Goal: Transaction & Acquisition: Obtain resource

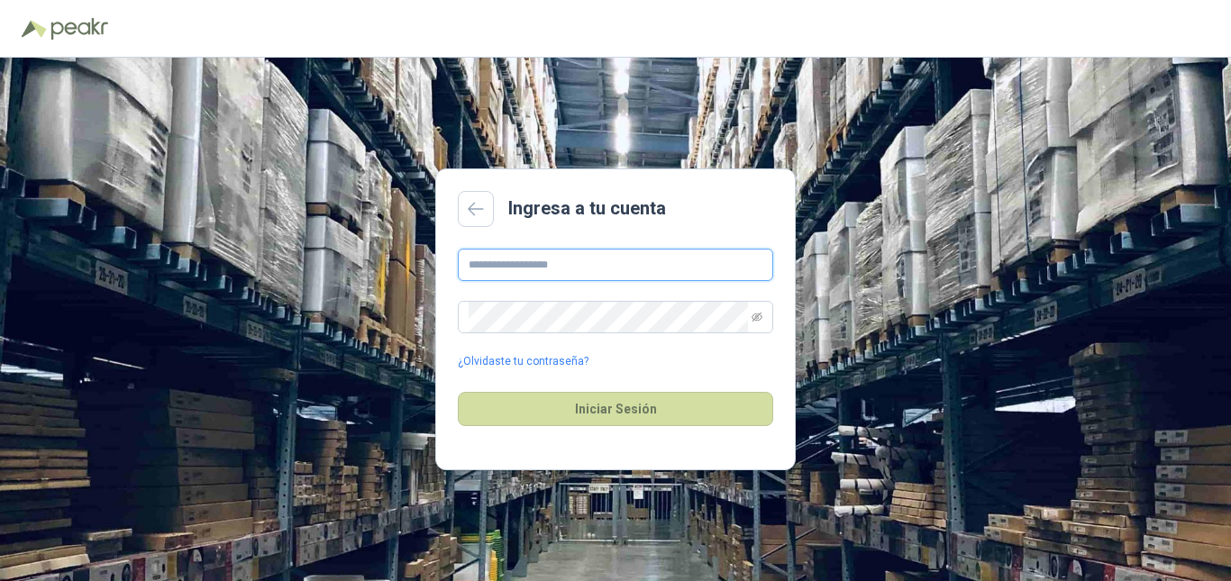
click at [524, 271] on input "text" at bounding box center [615, 265] width 315 height 32
click at [678, 260] on input "text" at bounding box center [615, 265] width 315 height 32
type input "**********"
click at [458, 392] on button "Iniciar Sesión" at bounding box center [615, 409] width 315 height 34
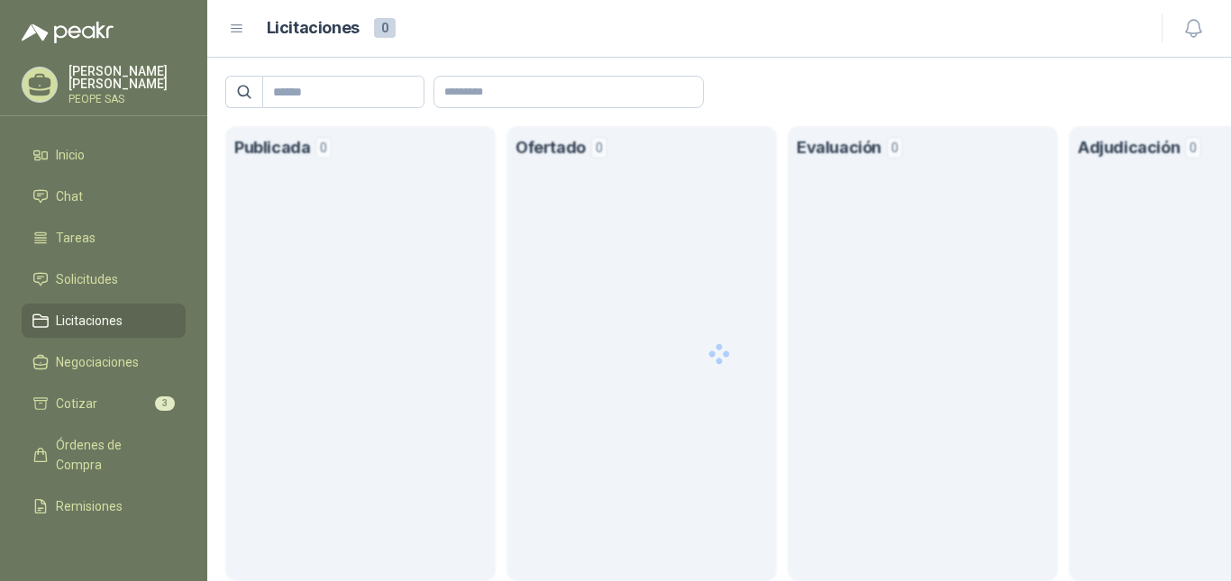
click at [626, 406] on div at bounding box center [719, 353] width 1024 height 455
click at [115, 316] on span "Licitaciones" at bounding box center [89, 321] width 67 height 20
click at [94, 275] on span "Solicitudes" at bounding box center [87, 279] width 62 height 20
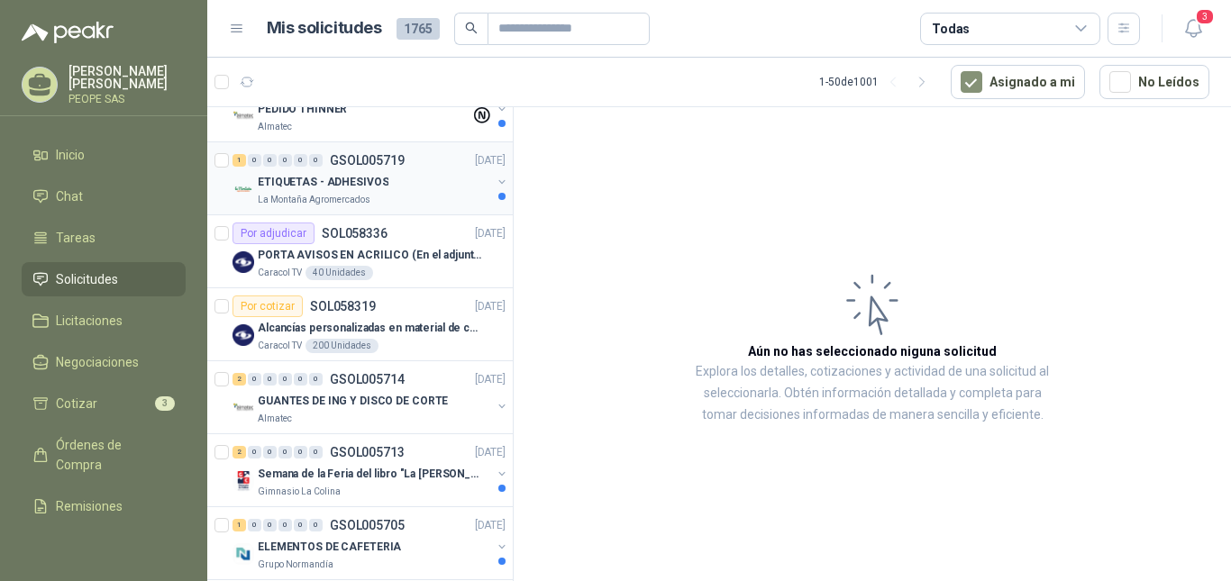
scroll to position [270, 0]
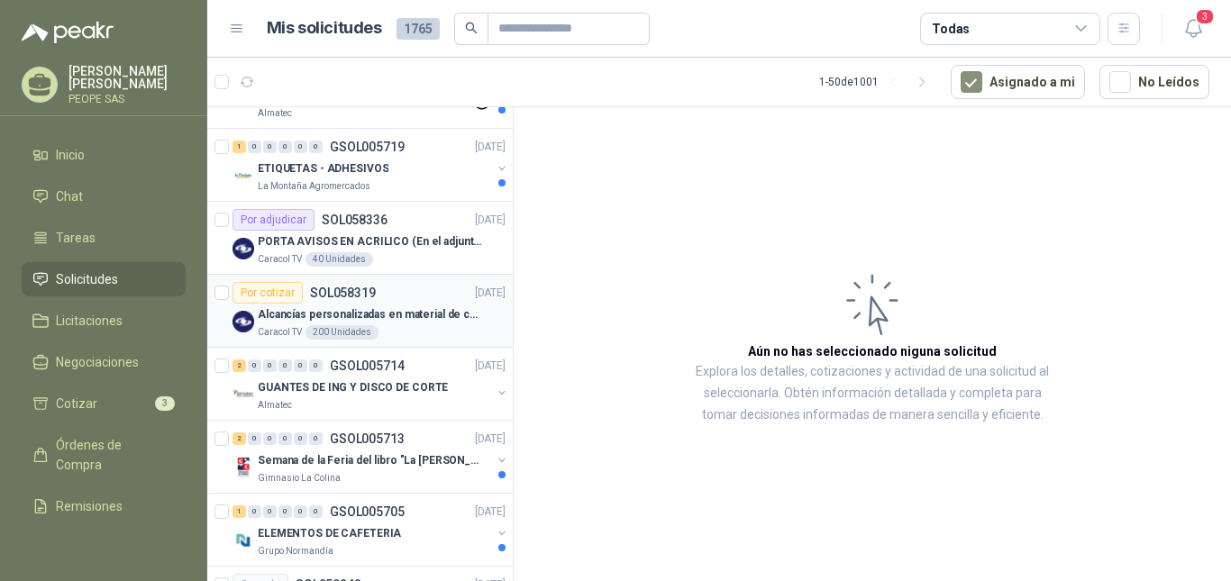
click at [369, 314] on p "Alcancías personalizadas en material de cerámica (VER ADJUNTO)" at bounding box center [370, 314] width 224 height 17
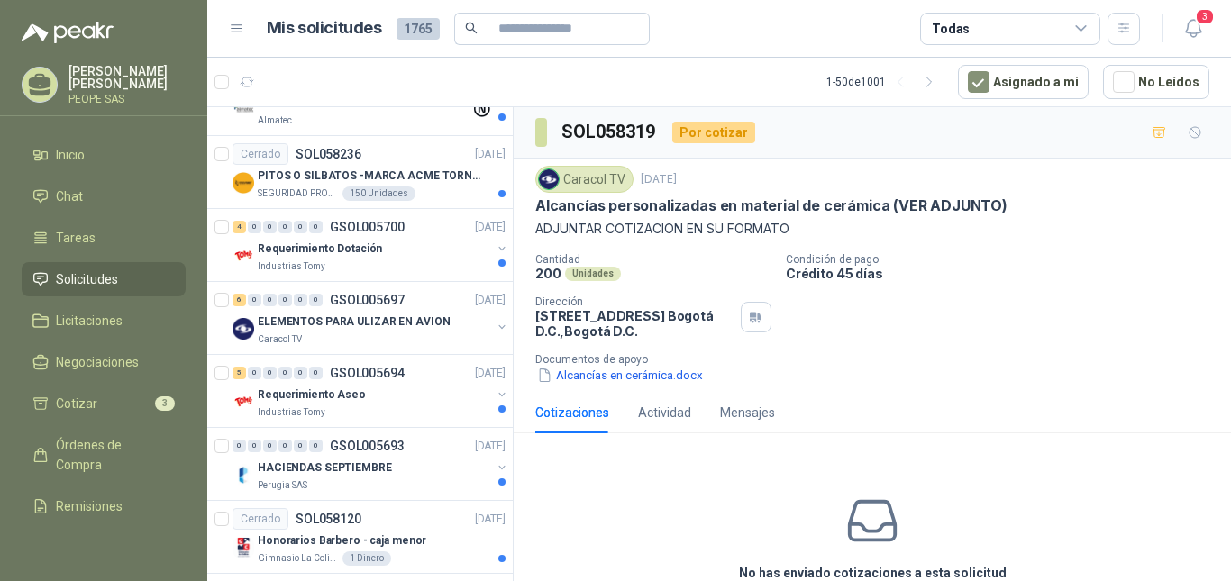
scroll to position [991, 0]
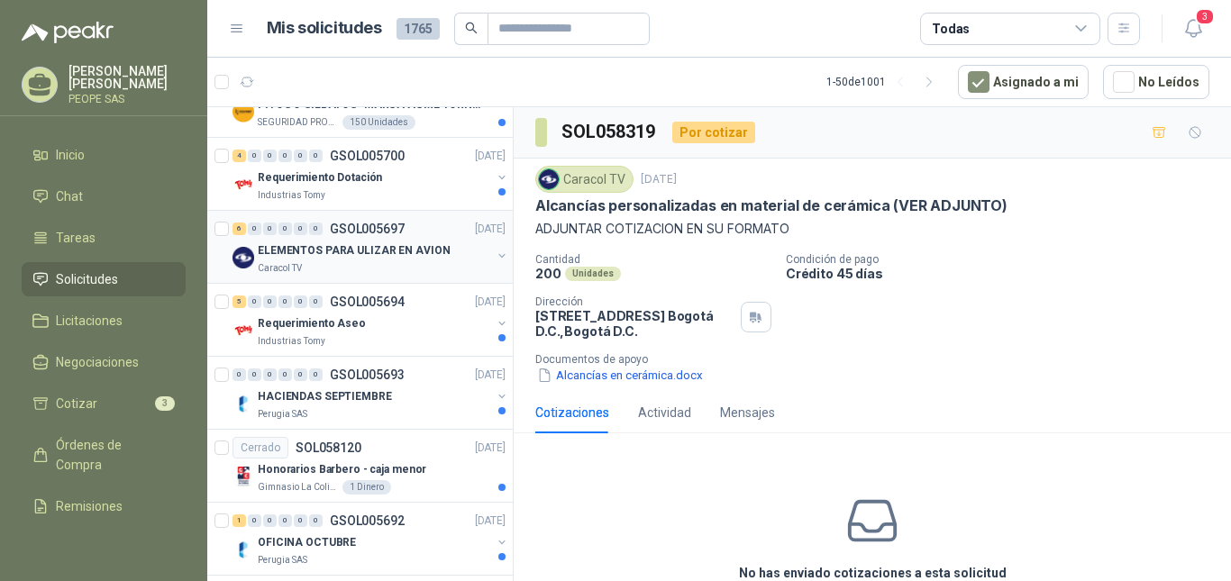
click at [393, 237] on div "6 0 0 0 0 0 GSOL005697 [DATE]" at bounding box center [370, 229] width 277 height 22
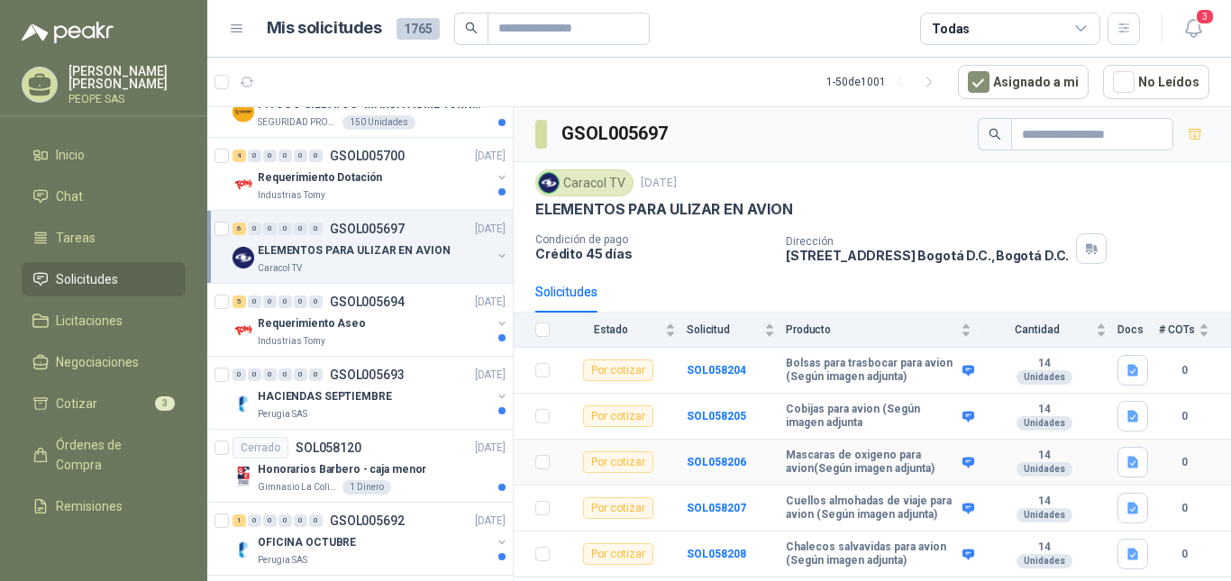
scroll to position [36, 0]
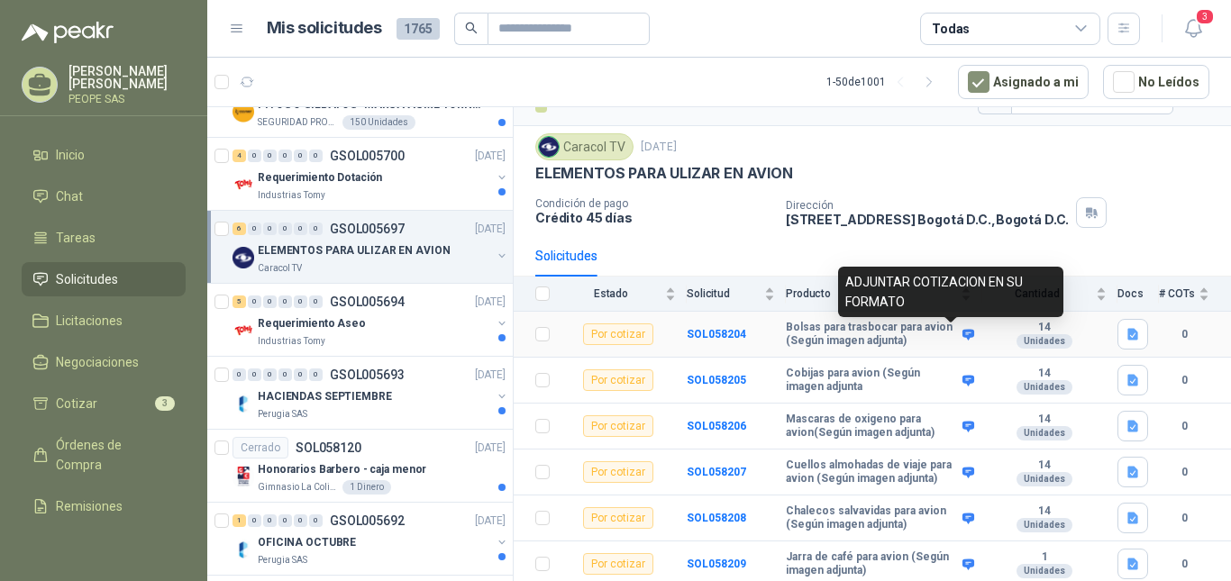
click at [962, 335] on icon at bounding box center [968, 334] width 12 height 11
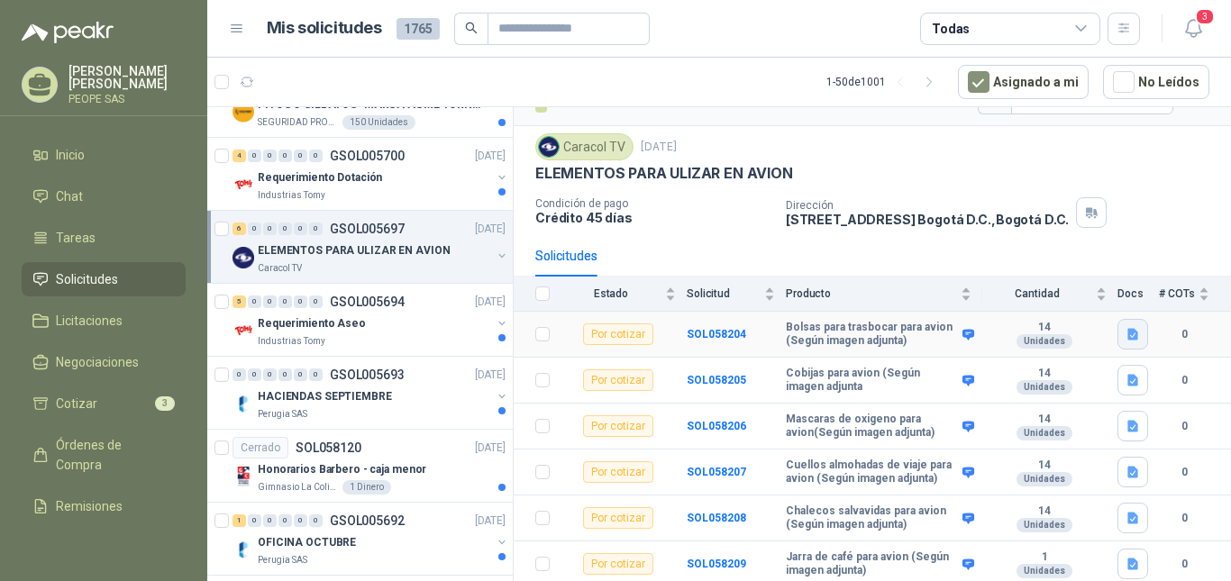
click at [1126, 328] on icon "button" at bounding box center [1133, 334] width 15 height 15
click at [1053, 296] on button "ELEMENTOS PARA AVION.docx" at bounding box center [1027, 295] width 187 height 19
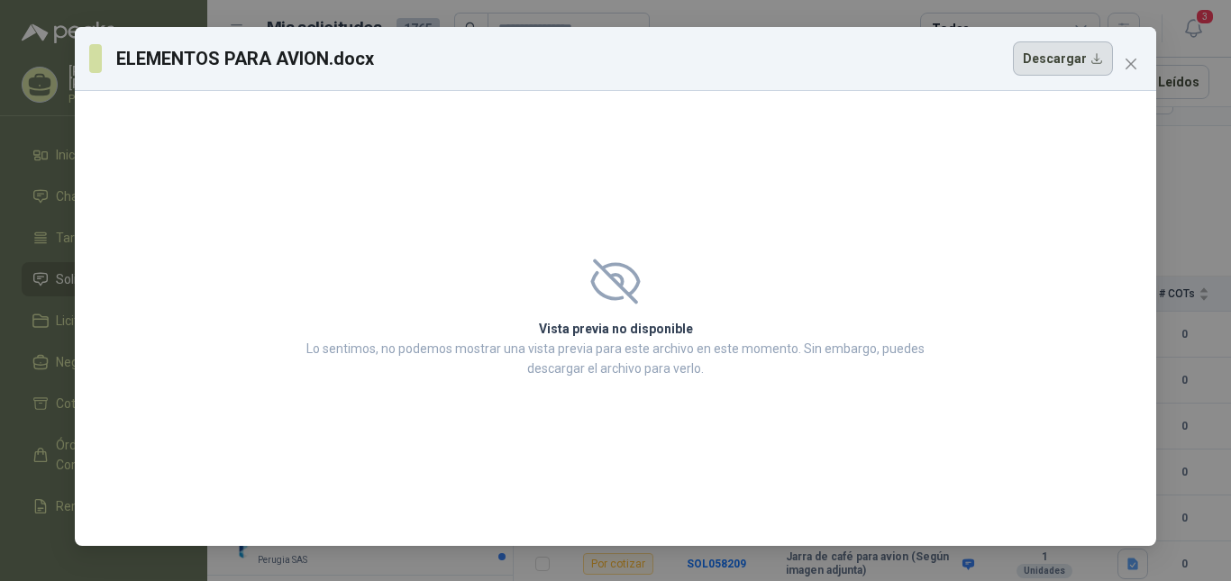
click at [1097, 60] on button "Descargar" at bounding box center [1063, 58] width 100 height 34
click at [1132, 69] on icon "close" at bounding box center [1131, 64] width 14 height 14
